Goal: Task Accomplishment & Management: Manage account settings

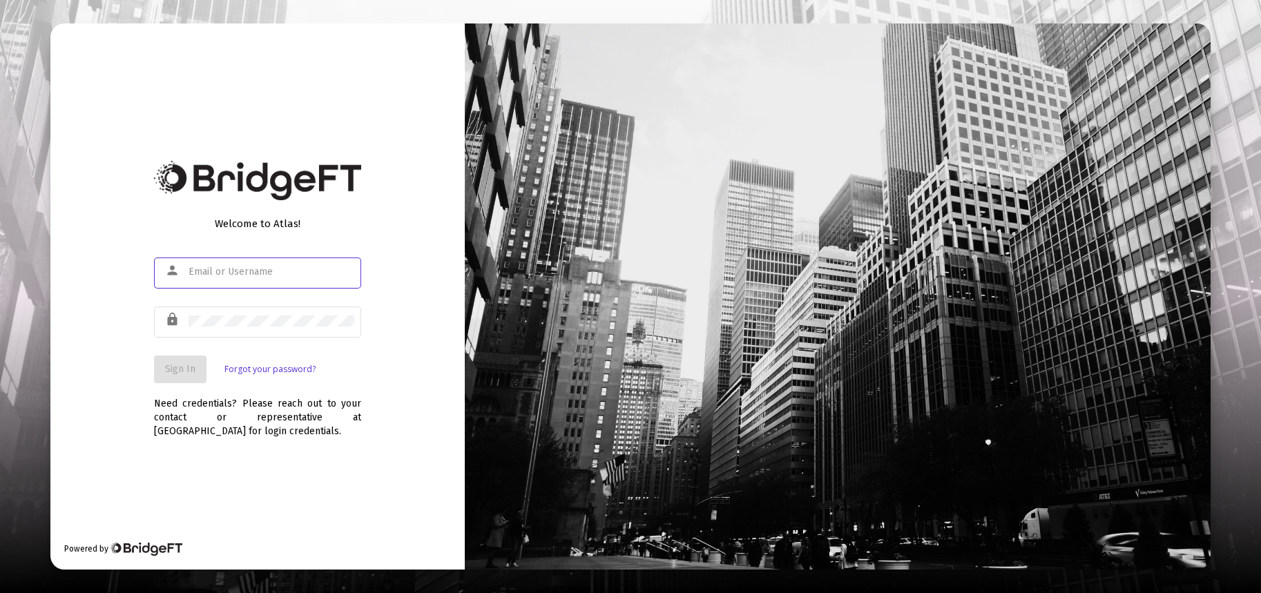
click at [237, 271] on input "text" at bounding box center [272, 272] width 166 height 11
type input "[PERSON_NAME][EMAIL_ADDRESS][DOMAIN_NAME]"
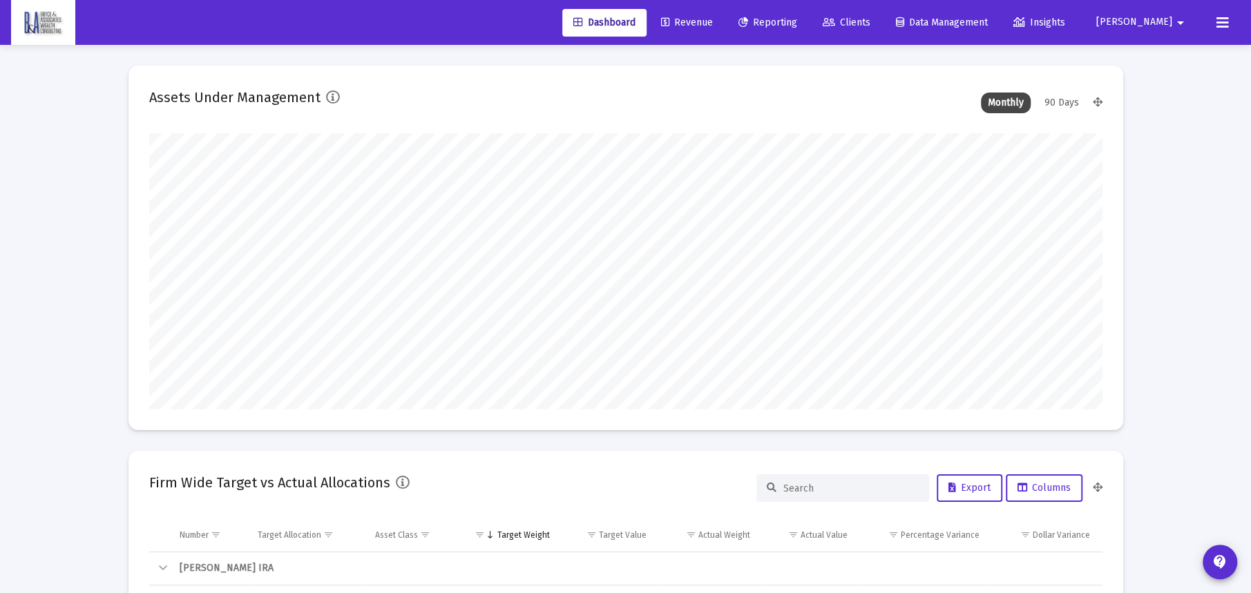
scroll to position [276, 513]
type input "[DATE]"
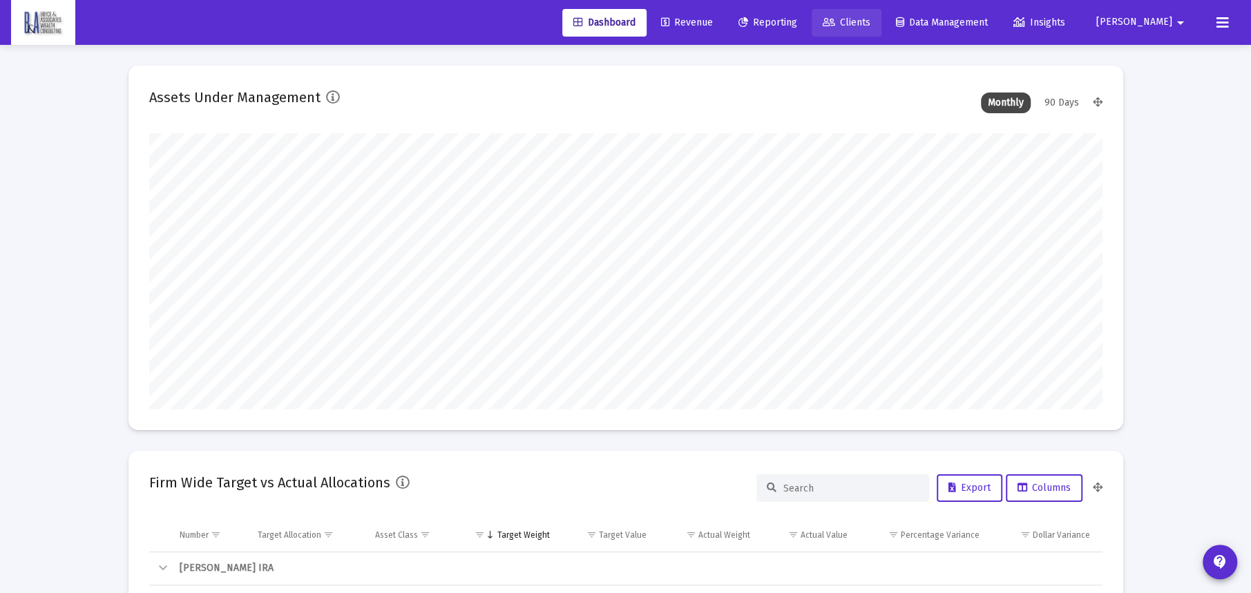
click at [870, 21] on span "Clients" at bounding box center [847, 23] width 48 height 12
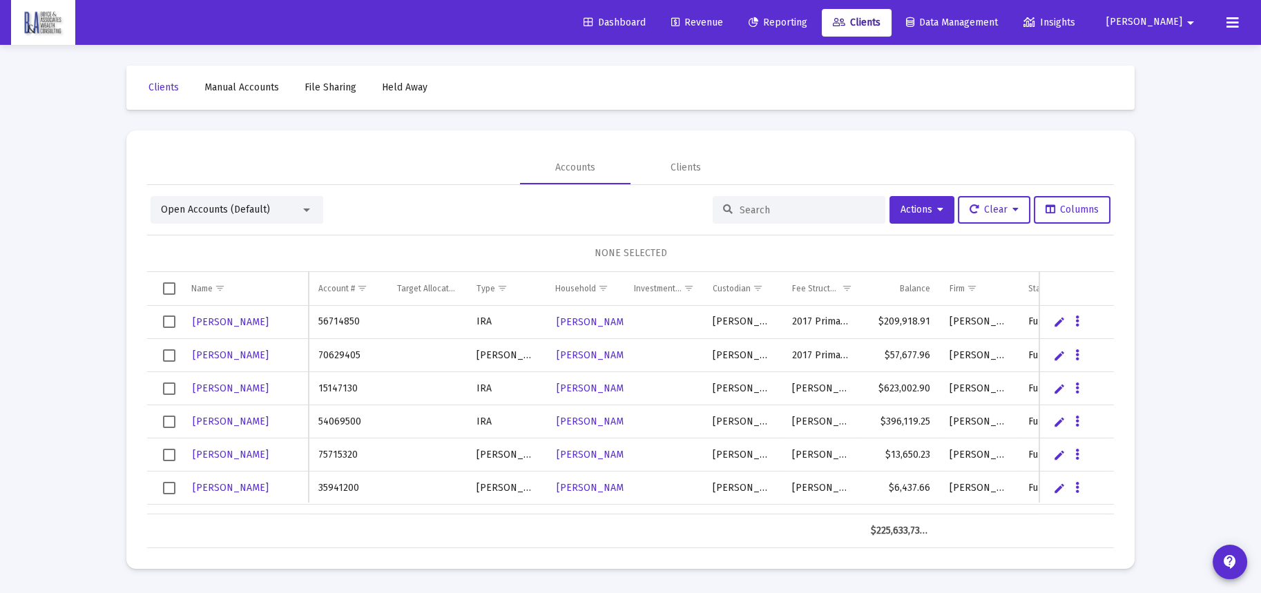
click at [763, 210] on input at bounding box center [807, 210] width 135 height 12
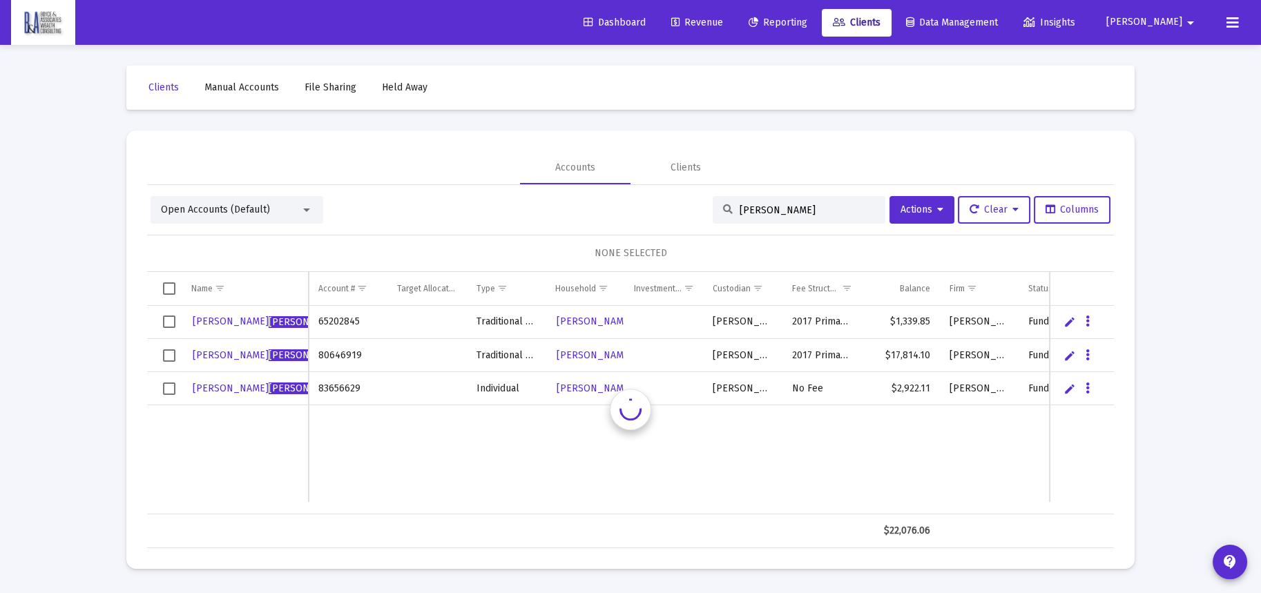
type input "[PERSON_NAME]"
click at [231, 354] on span "[PERSON_NAME]" at bounding box center [269, 356] width 152 height 12
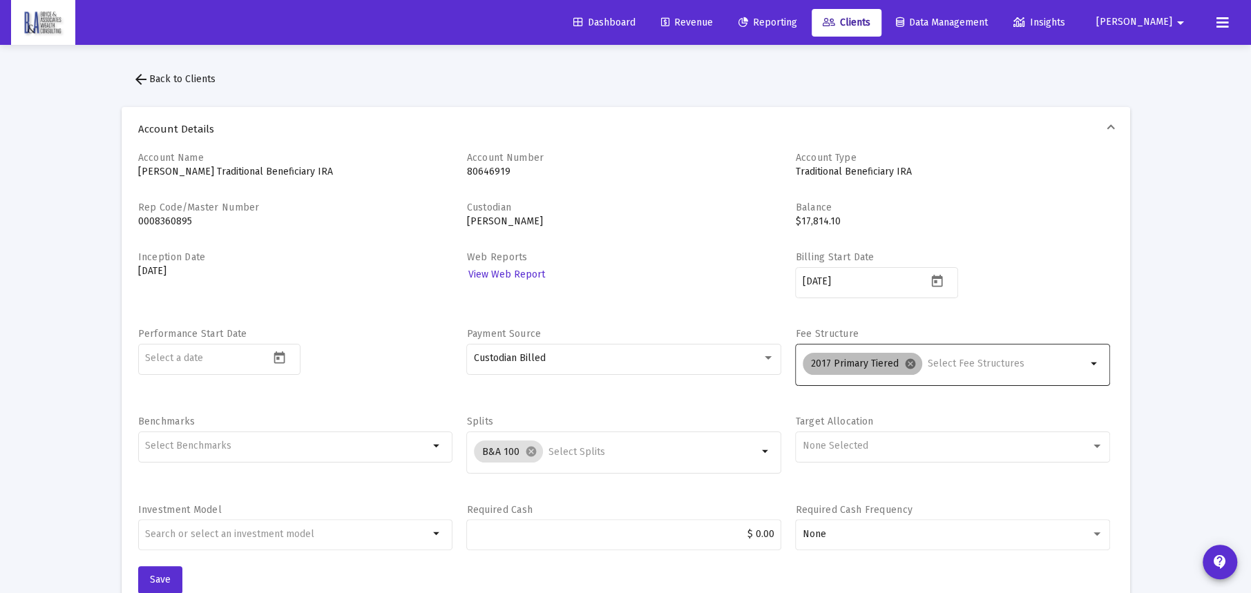
click at [907, 362] on mat-icon "cancel" at bounding box center [910, 364] width 12 height 12
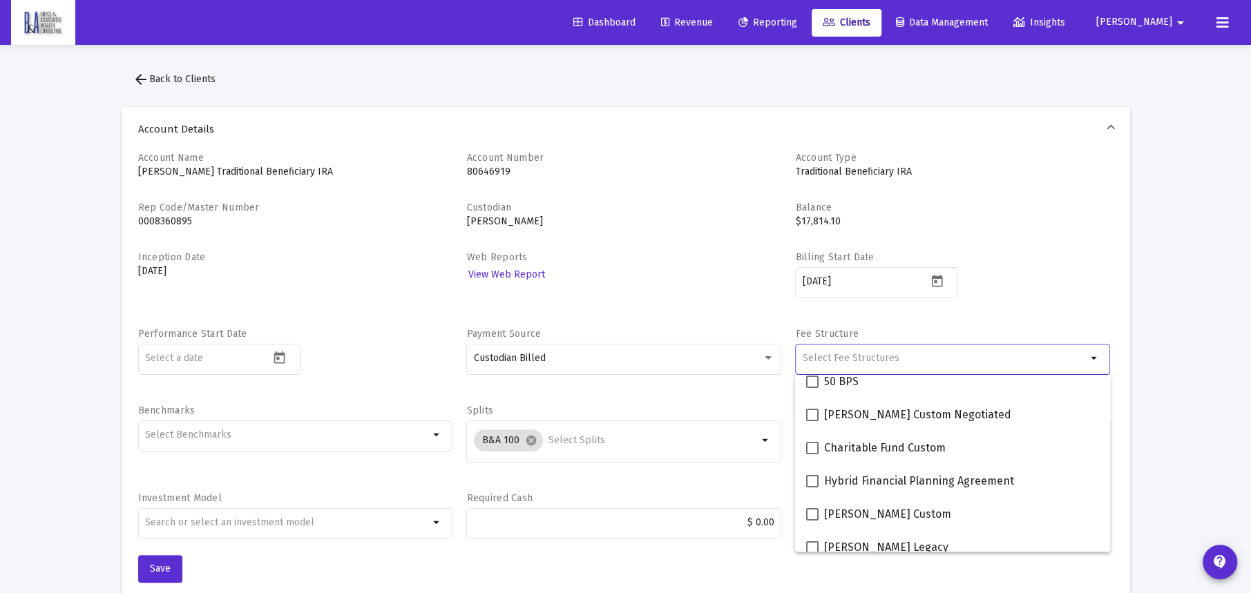
scroll to position [386, 0]
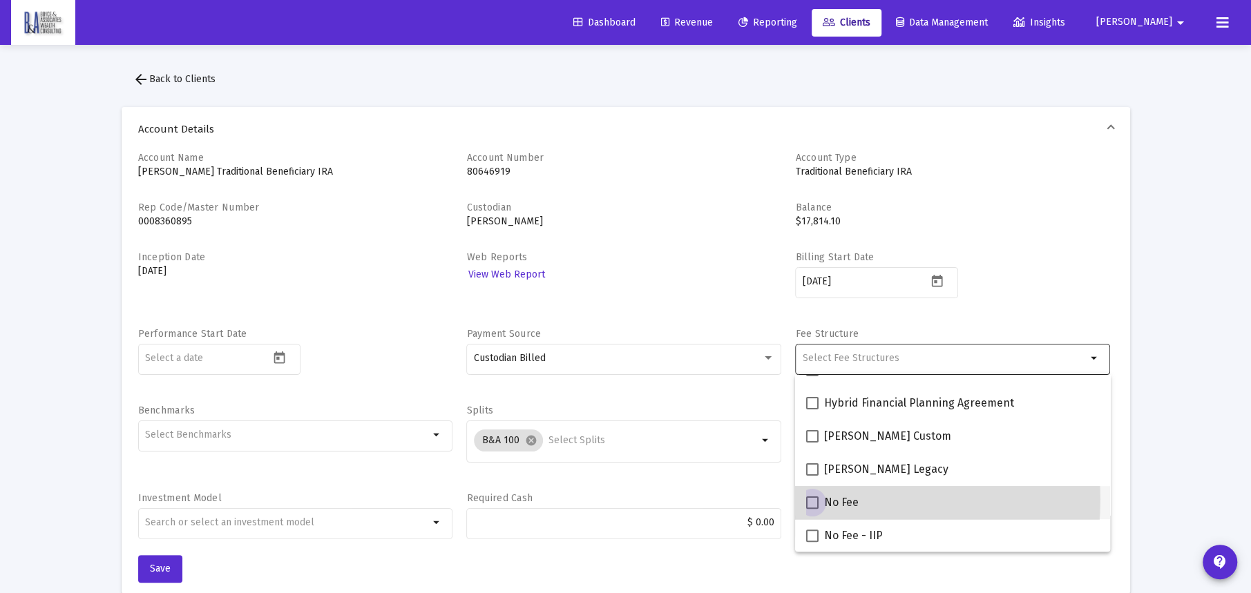
click at [813, 499] on span at bounding box center [812, 503] width 12 height 12
click at [812, 509] on input "No Fee" at bounding box center [812, 509] width 1 height 1
checkbox input "true"
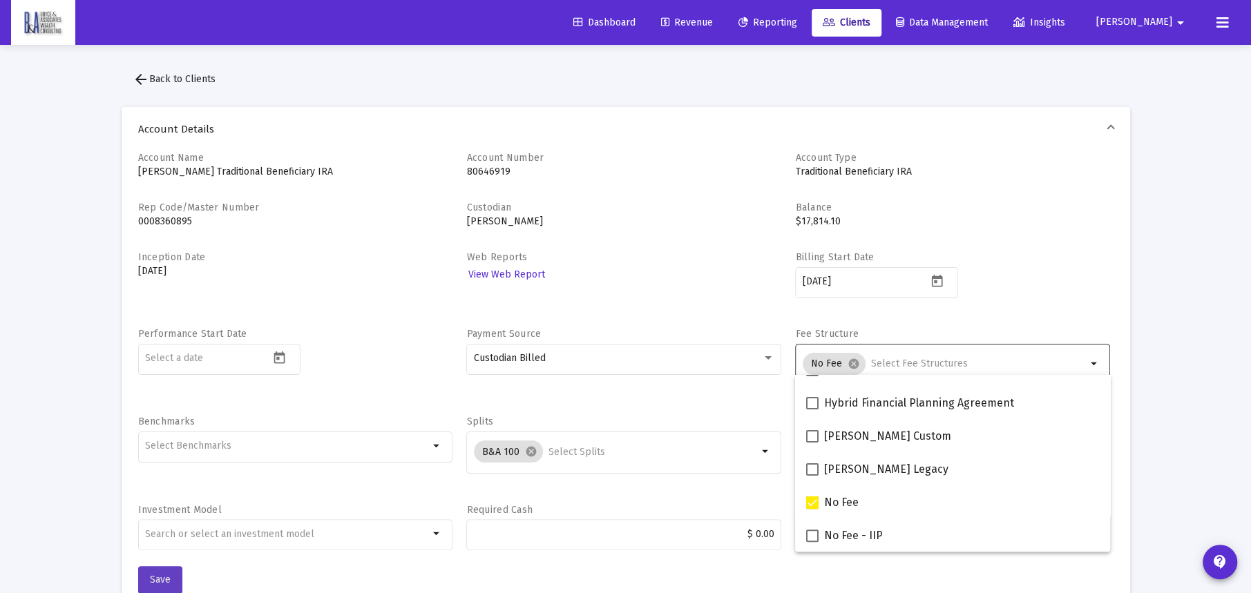
click at [159, 579] on span "Save" at bounding box center [160, 580] width 21 height 12
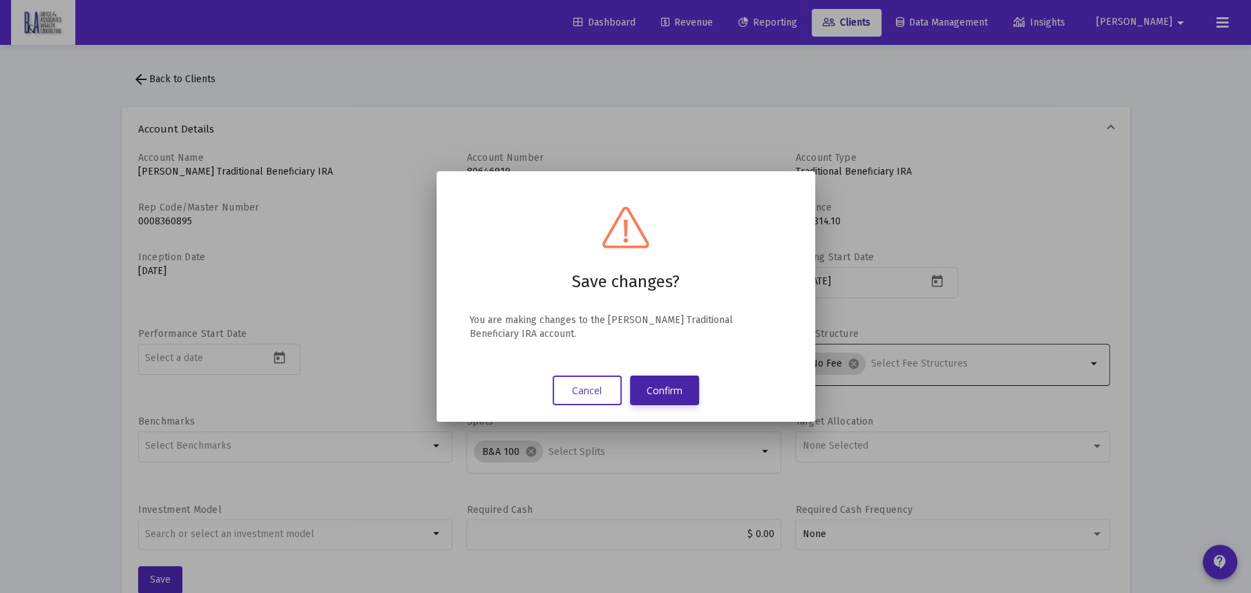
click at [651, 390] on button "Confirm" at bounding box center [664, 391] width 69 height 30
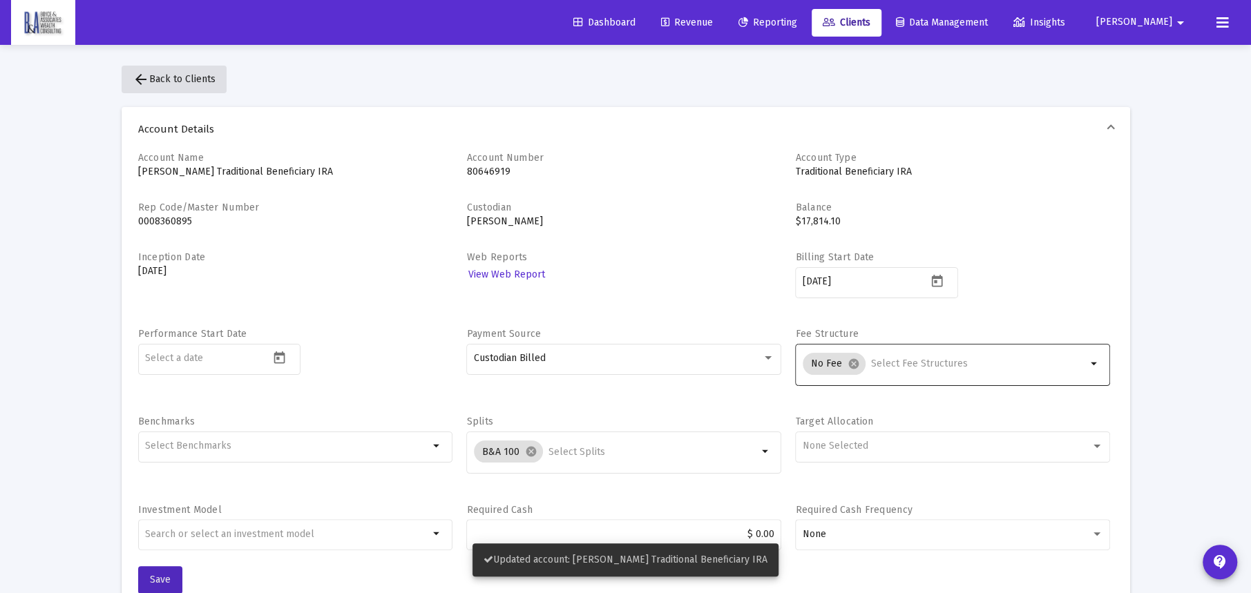
click at [180, 79] on span "arrow_back Back to Clients" at bounding box center [174, 79] width 83 height 12
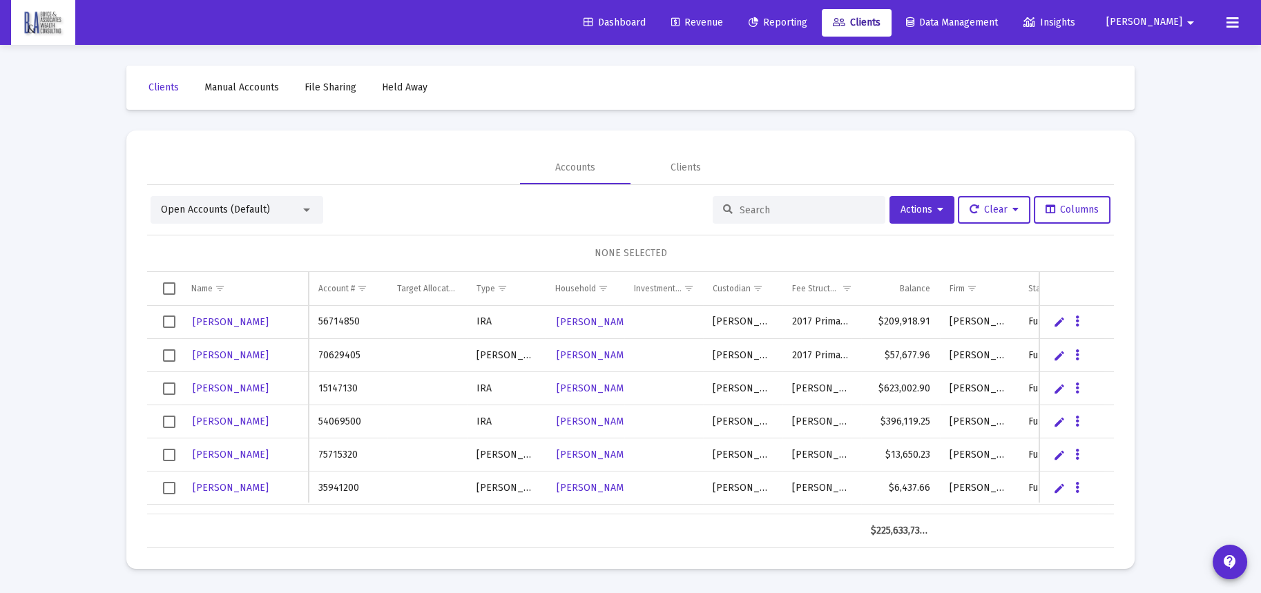
click at [747, 210] on input at bounding box center [807, 210] width 135 height 12
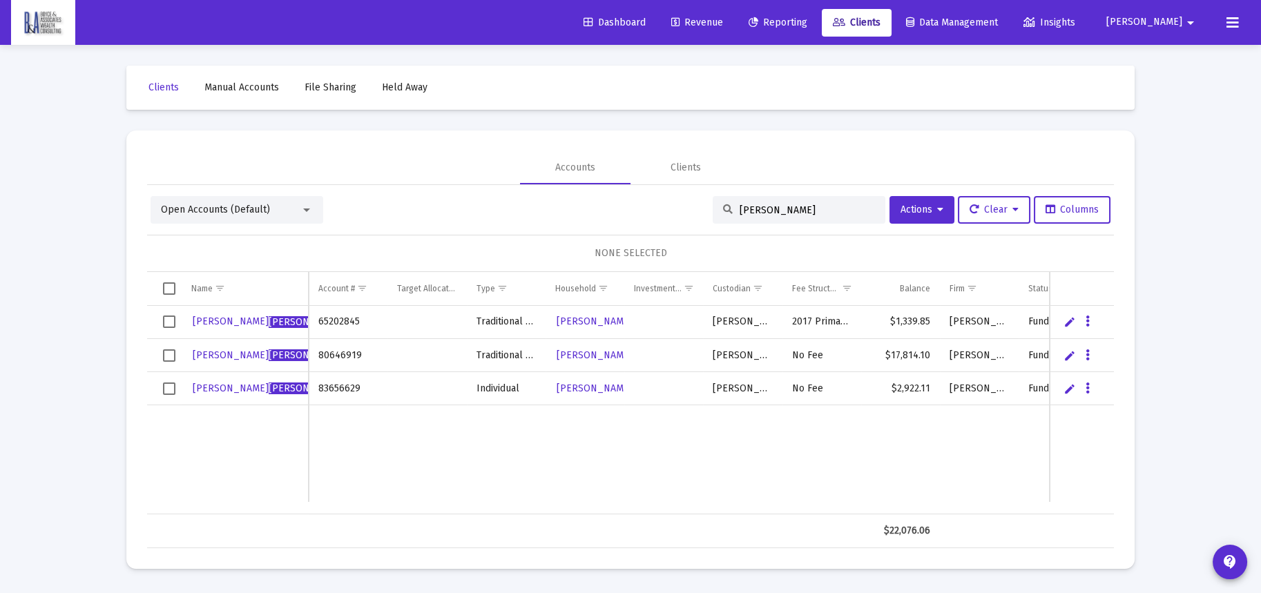
type input "[PERSON_NAME]"
click at [204, 319] on span "[PERSON_NAME]" at bounding box center [269, 322] width 152 height 12
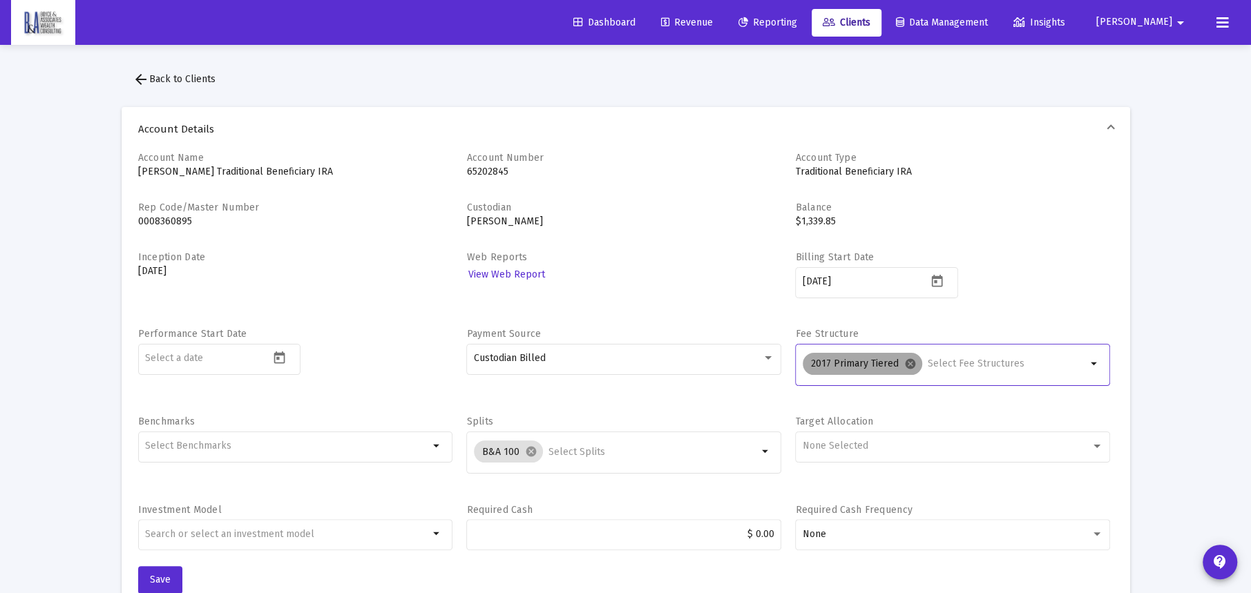
click at [906, 363] on mat-icon "cancel" at bounding box center [910, 364] width 12 height 12
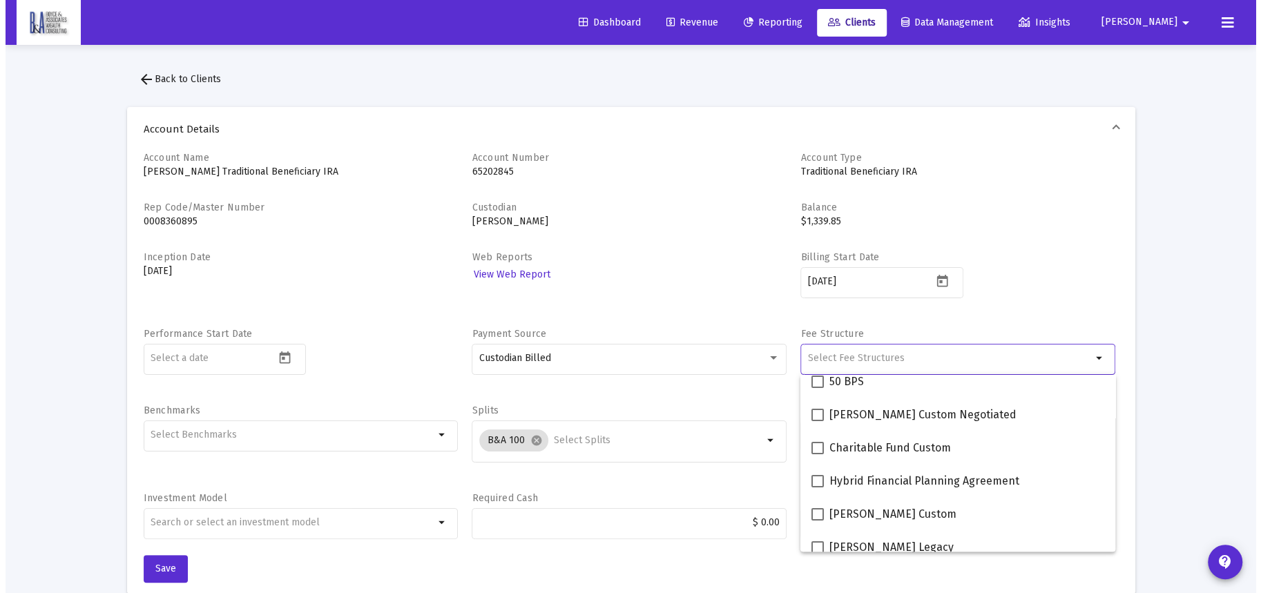
scroll to position [386, 0]
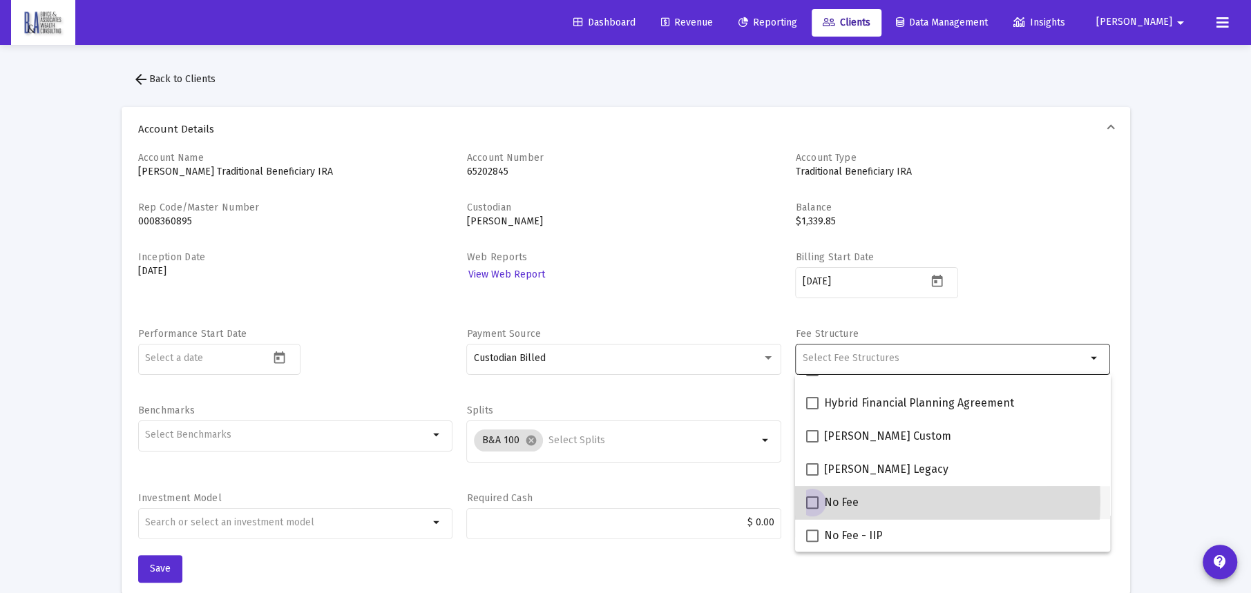
click at [810, 500] on span at bounding box center [812, 503] width 12 height 12
click at [812, 509] on input "No Fee" at bounding box center [812, 509] width 1 height 1
checkbox input "true"
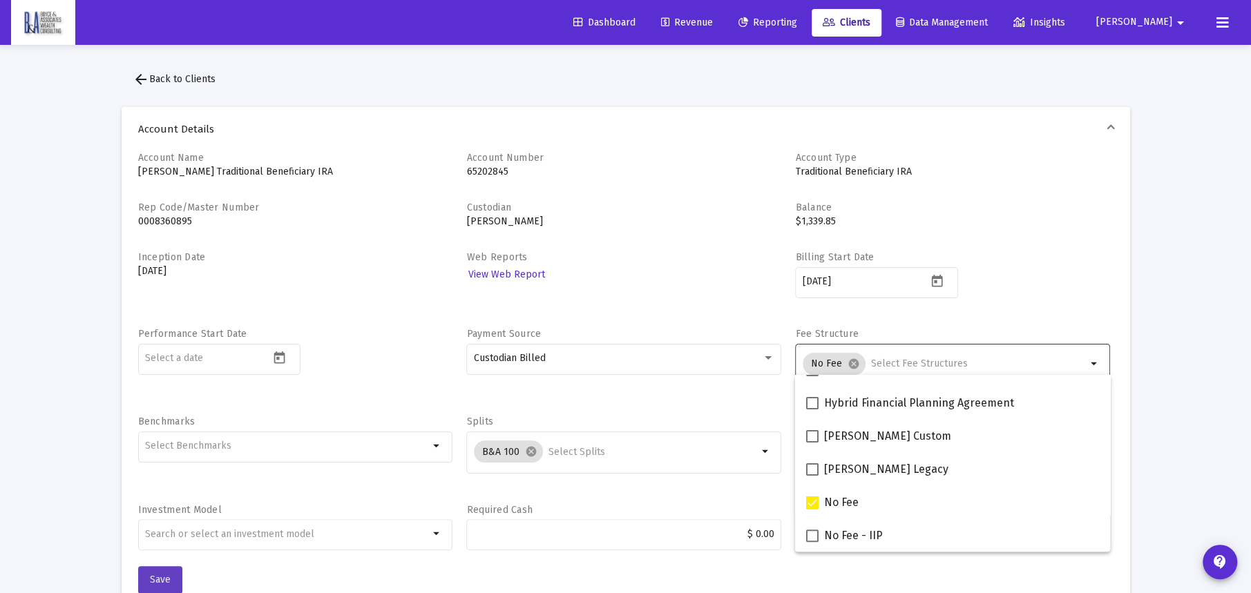
click at [161, 575] on span "Save" at bounding box center [160, 580] width 21 height 12
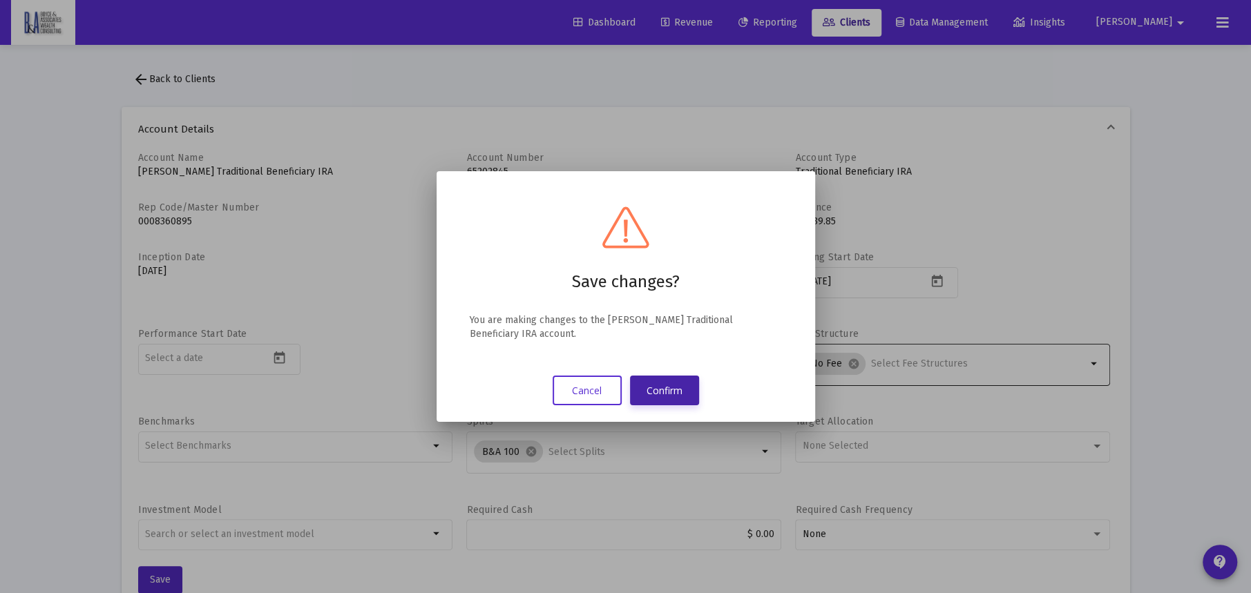
click at [653, 397] on button "Confirm" at bounding box center [664, 391] width 69 height 30
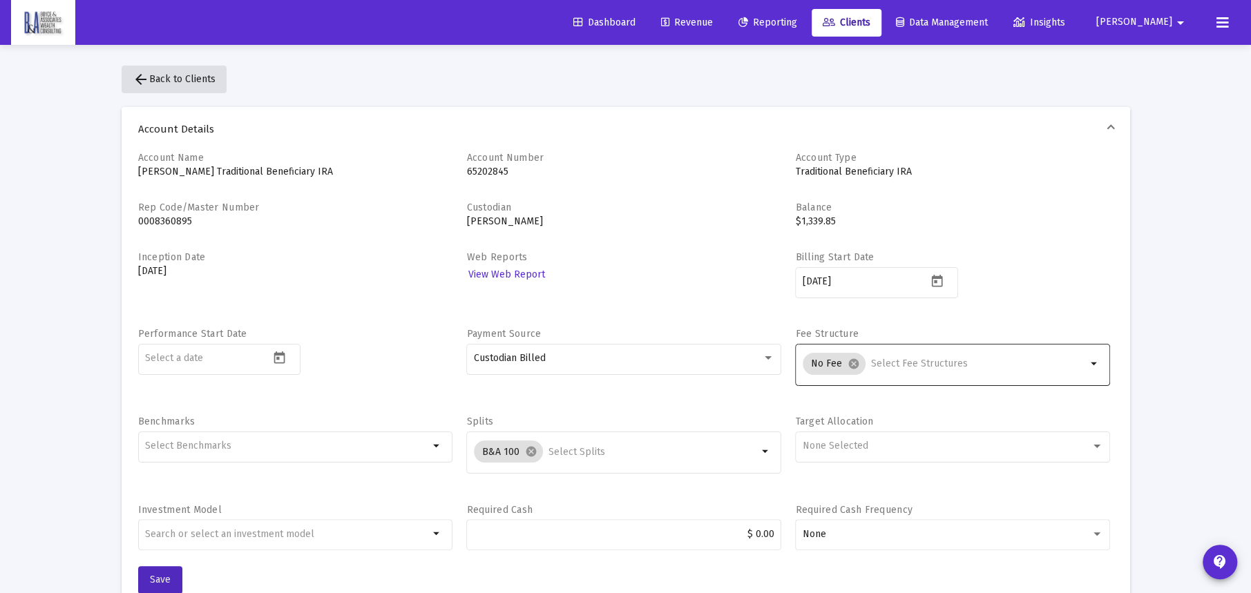
click at [198, 77] on span "arrow_back Back to Clients" at bounding box center [174, 79] width 83 height 12
